Goal: Task Accomplishment & Management: Use online tool/utility

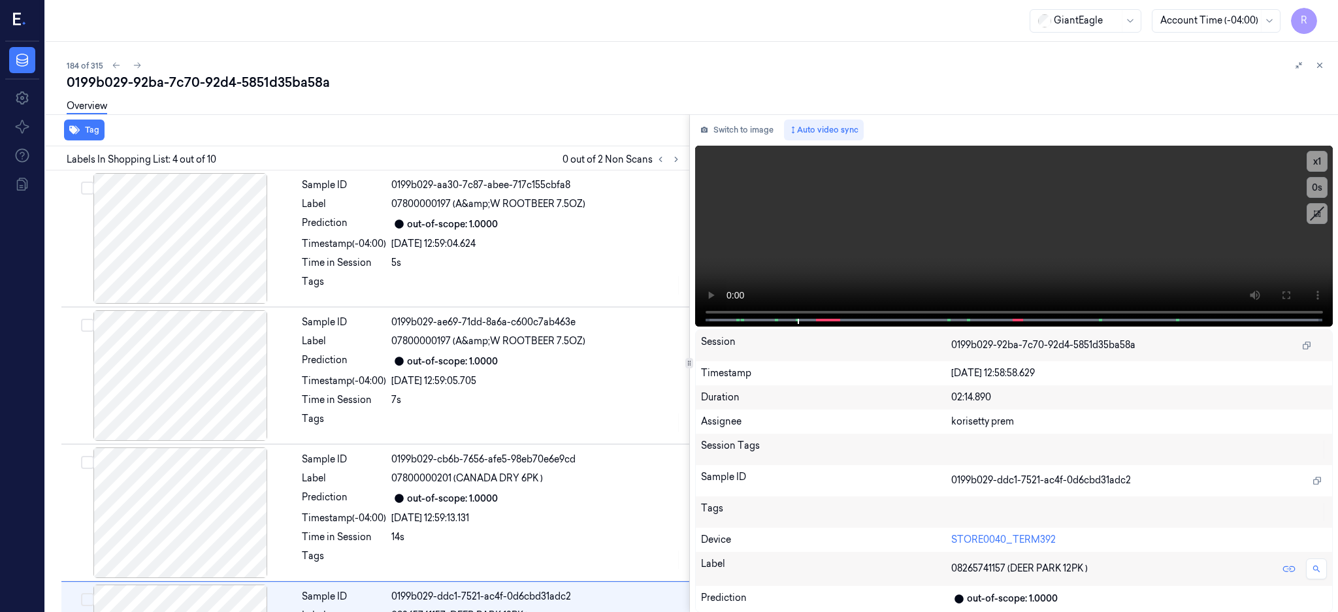
scroll to position [258, 0]
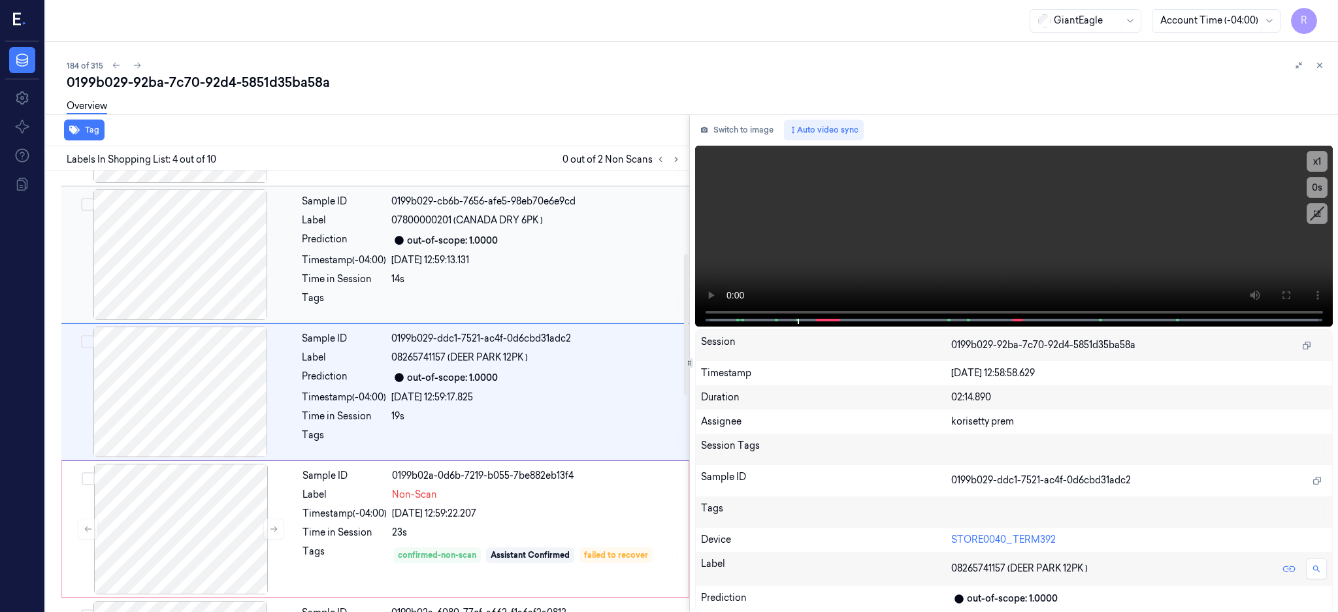
click at [195, 243] on div at bounding box center [180, 254] width 233 height 131
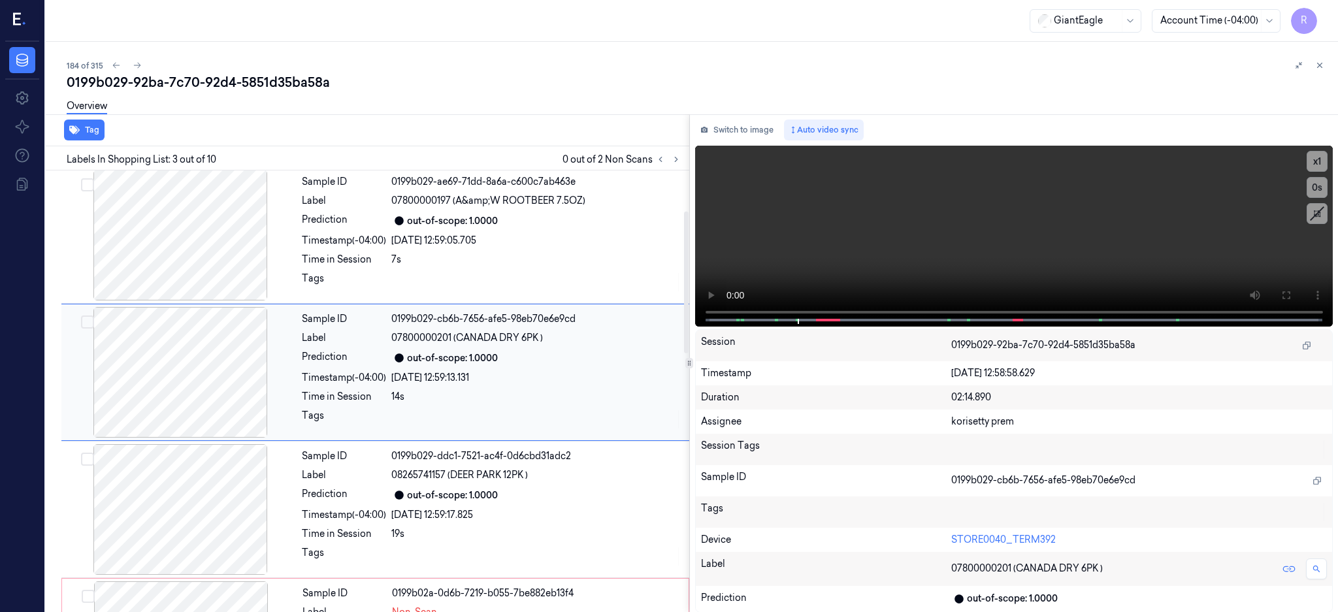
scroll to position [121, 0]
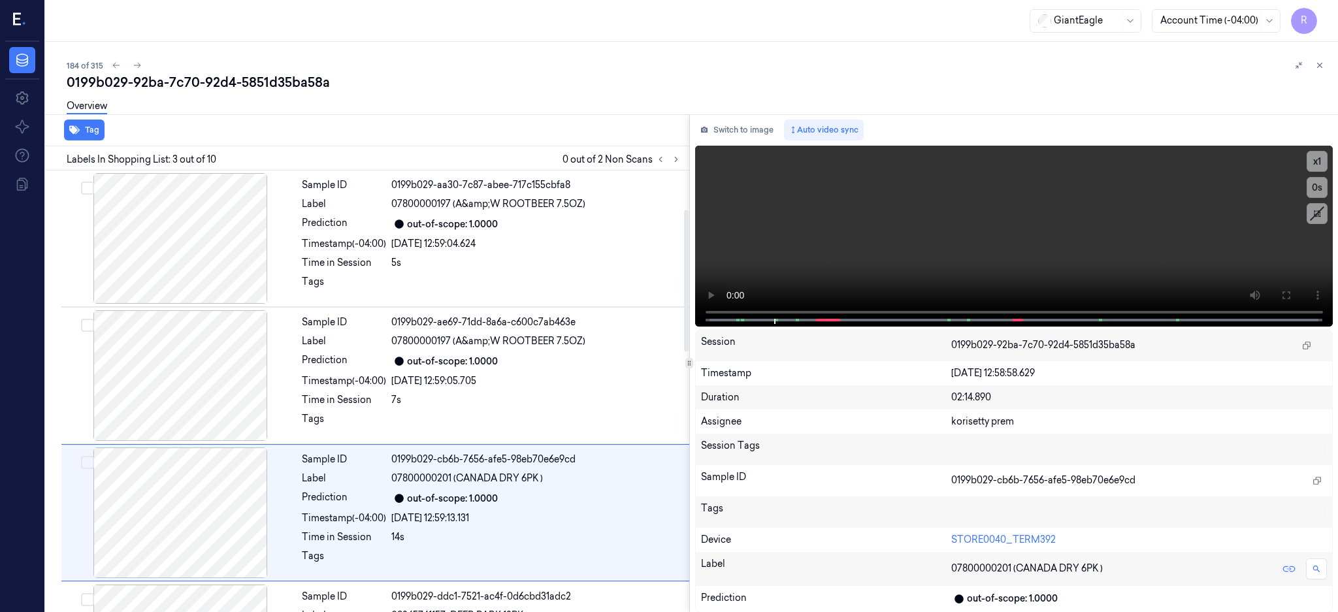
scroll to position [121, 0]
